Goal: Information Seeking & Learning: Understand process/instructions

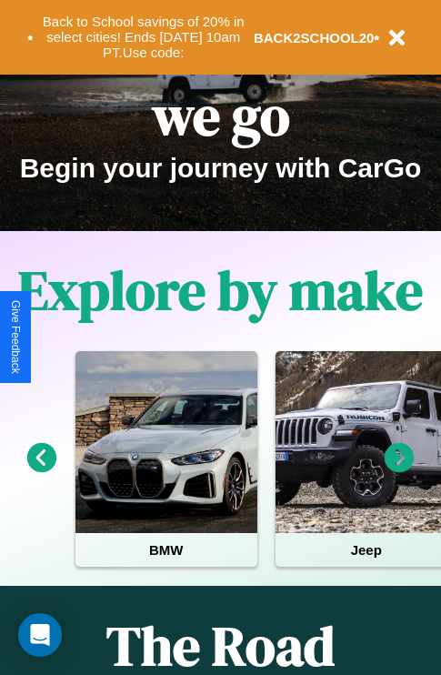
scroll to position [280, 0]
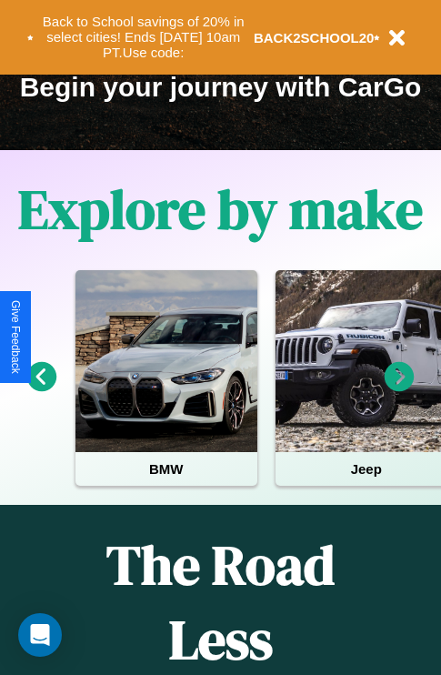
click at [399, 389] on icon at bounding box center [400, 377] width 30 height 30
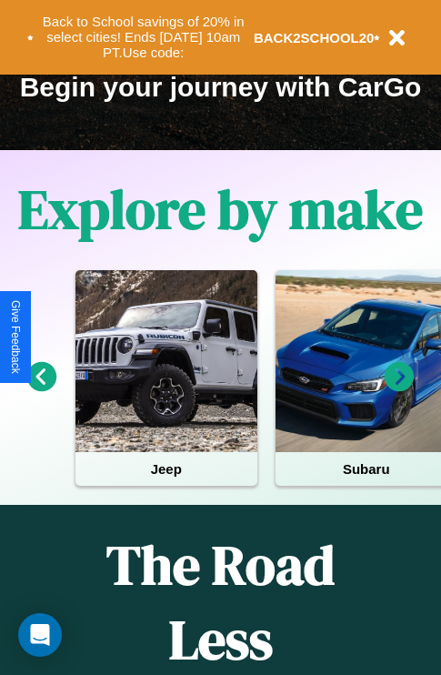
click at [399, 389] on icon at bounding box center [400, 377] width 30 height 30
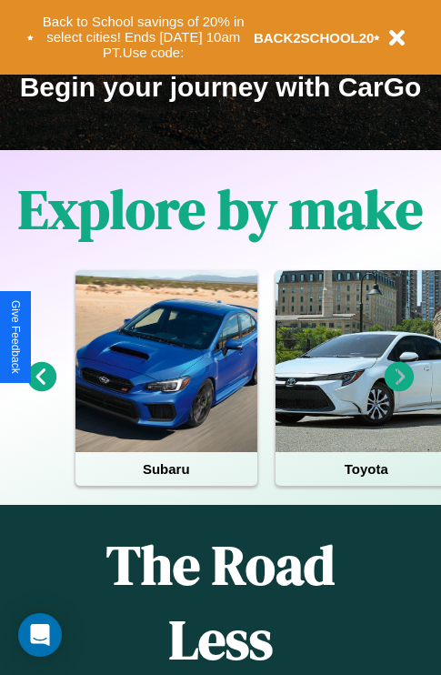
click at [399, 389] on icon at bounding box center [400, 377] width 30 height 30
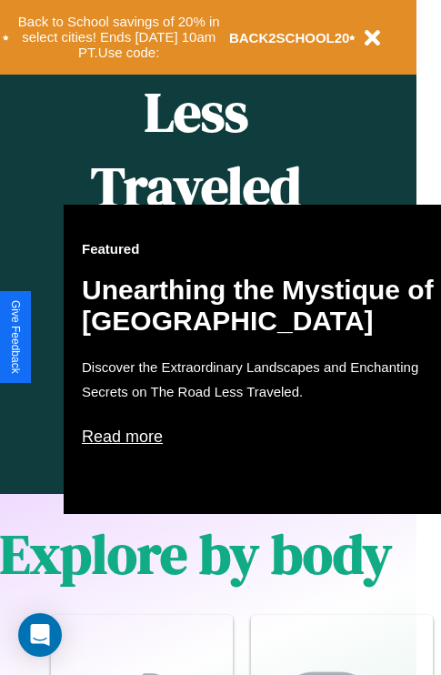
scroll to position [907, 29]
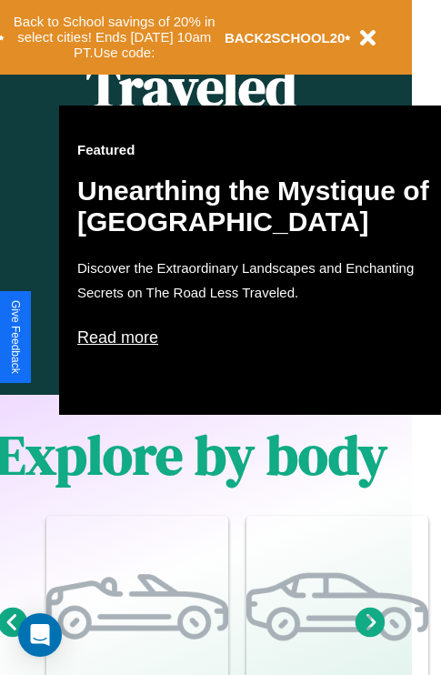
click at [259, 338] on p "Read more" at bounding box center [259, 337] width 364 height 29
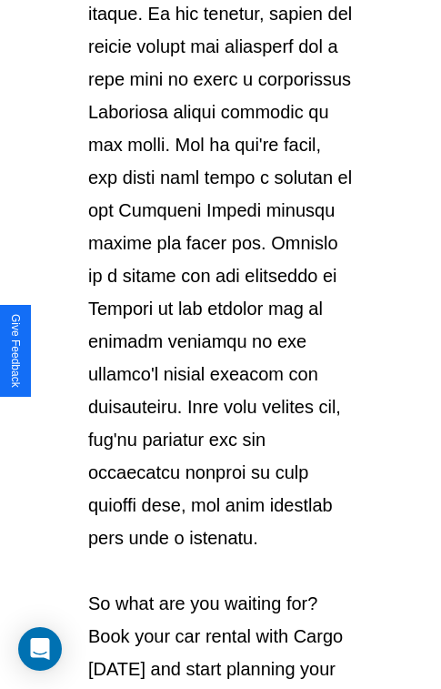
scroll to position [3146, 0]
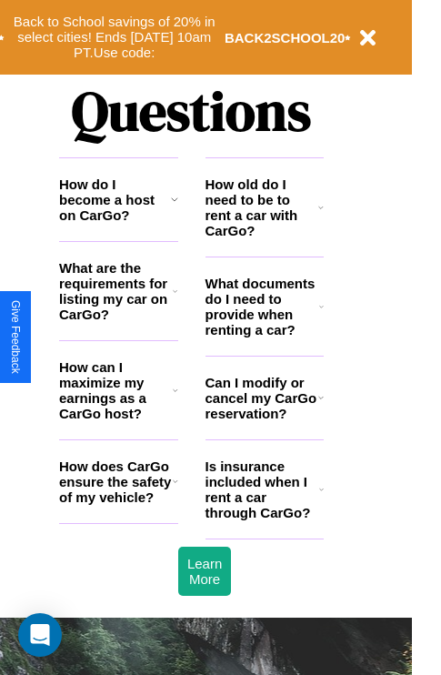
scroll to position [2204, 29]
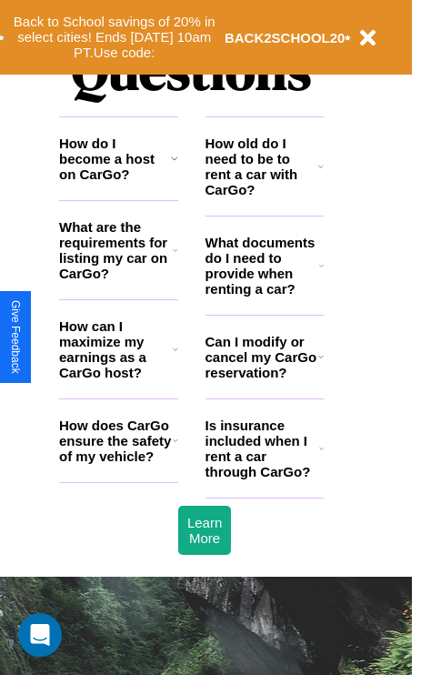
click at [320, 364] on icon at bounding box center [320, 356] width 5 height 15
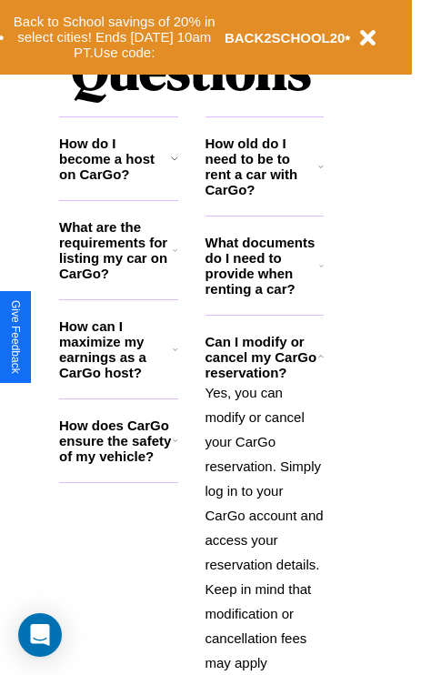
click at [175, 448] on icon at bounding box center [175, 440] width 5 height 15
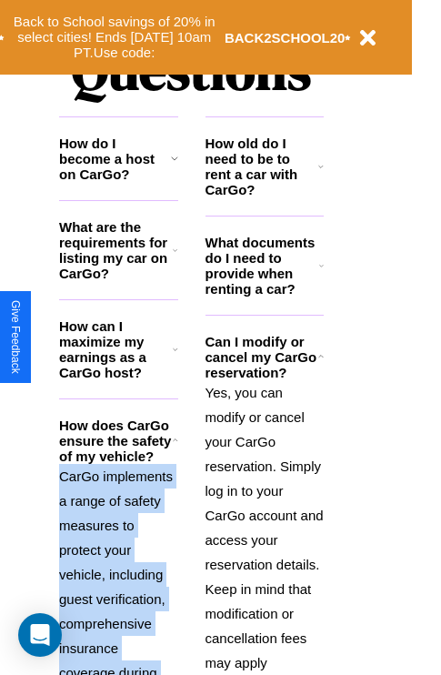
scroll to position [2426, 29]
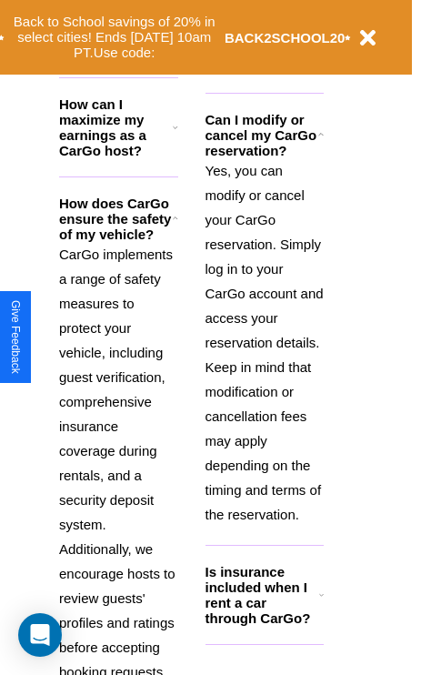
click at [264, 624] on h3 "Is insurance included when I rent a car through CarGo?" at bounding box center [263, 595] width 114 height 62
click at [264, 73] on div "Back to School savings of 20% in select cities! Ends [DATE] 10am PT. Use code: …" at bounding box center [191, 37] width 441 height 75
click at [264, 11] on div "Back to School savings of 20% in select cities! Ends [DATE] 10am PT. Use code: …" at bounding box center [174, 37] width 353 height 56
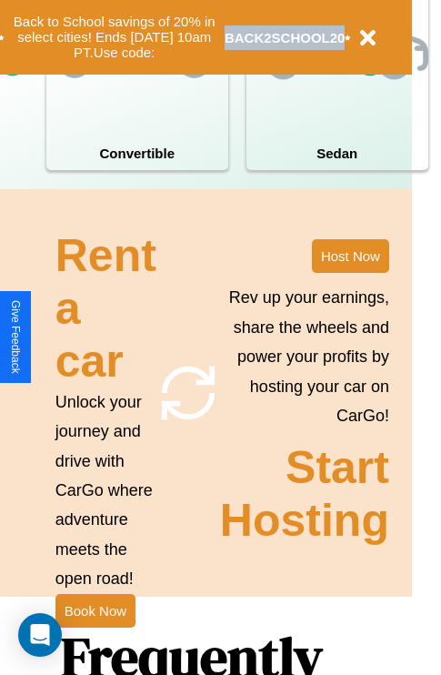
scroll to position [1417, 29]
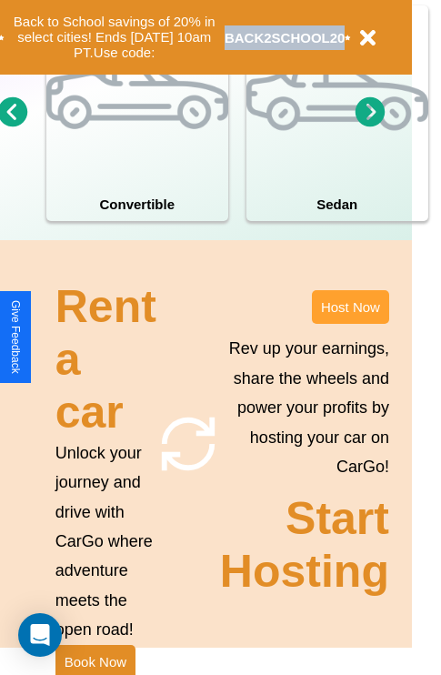
click at [350, 324] on button "Host Now" at bounding box center [350, 307] width 77 height 34
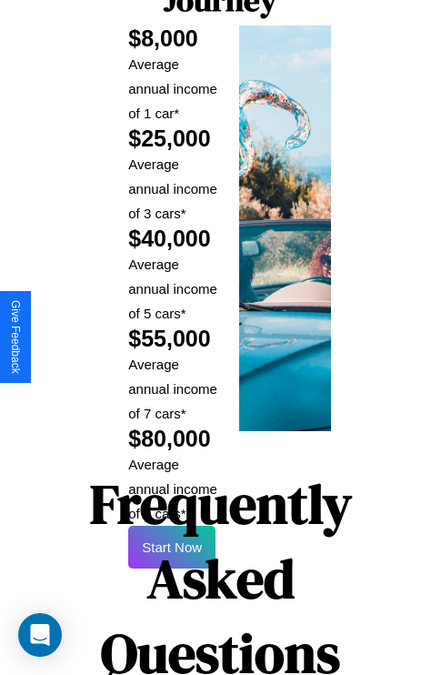
scroll to position [2677, 0]
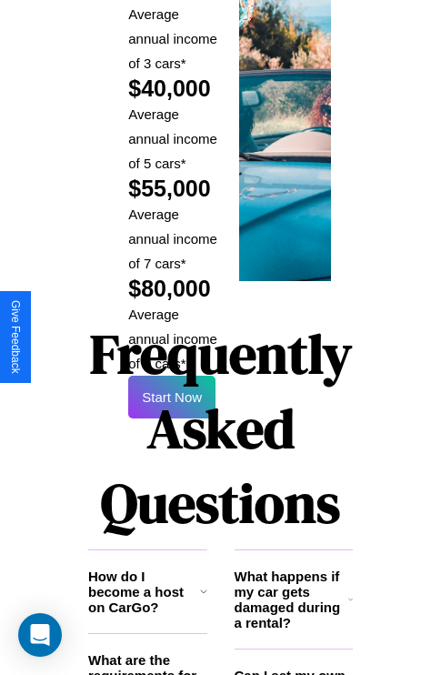
click at [172, 337] on h1 "Frequently Asked Questions" at bounding box center [220, 428] width 265 height 242
